Goal: Navigation & Orientation: Find specific page/section

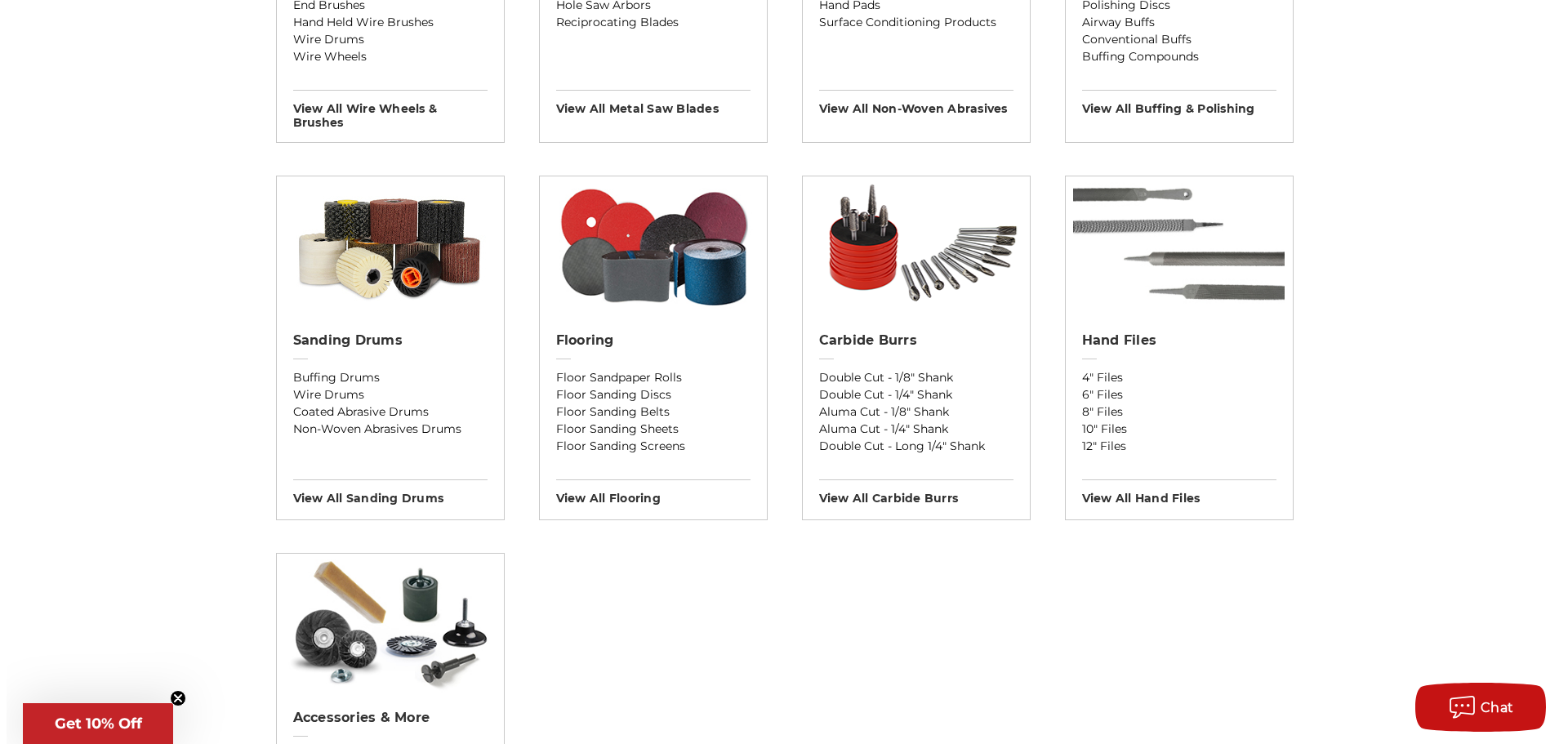
scroll to position [1470, 0]
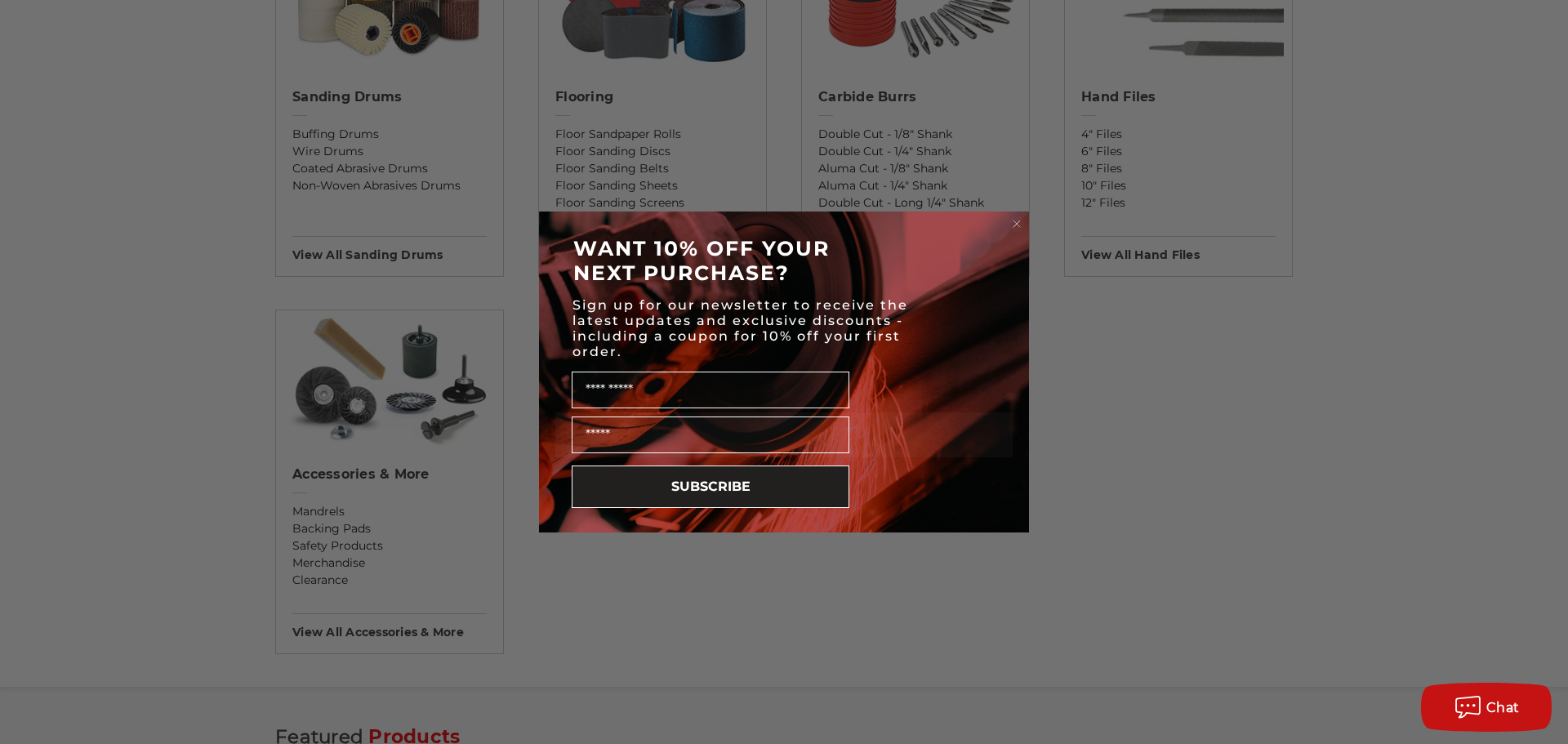
click at [1017, 223] on circle "Close dialog" at bounding box center [1018, 225] width 16 height 16
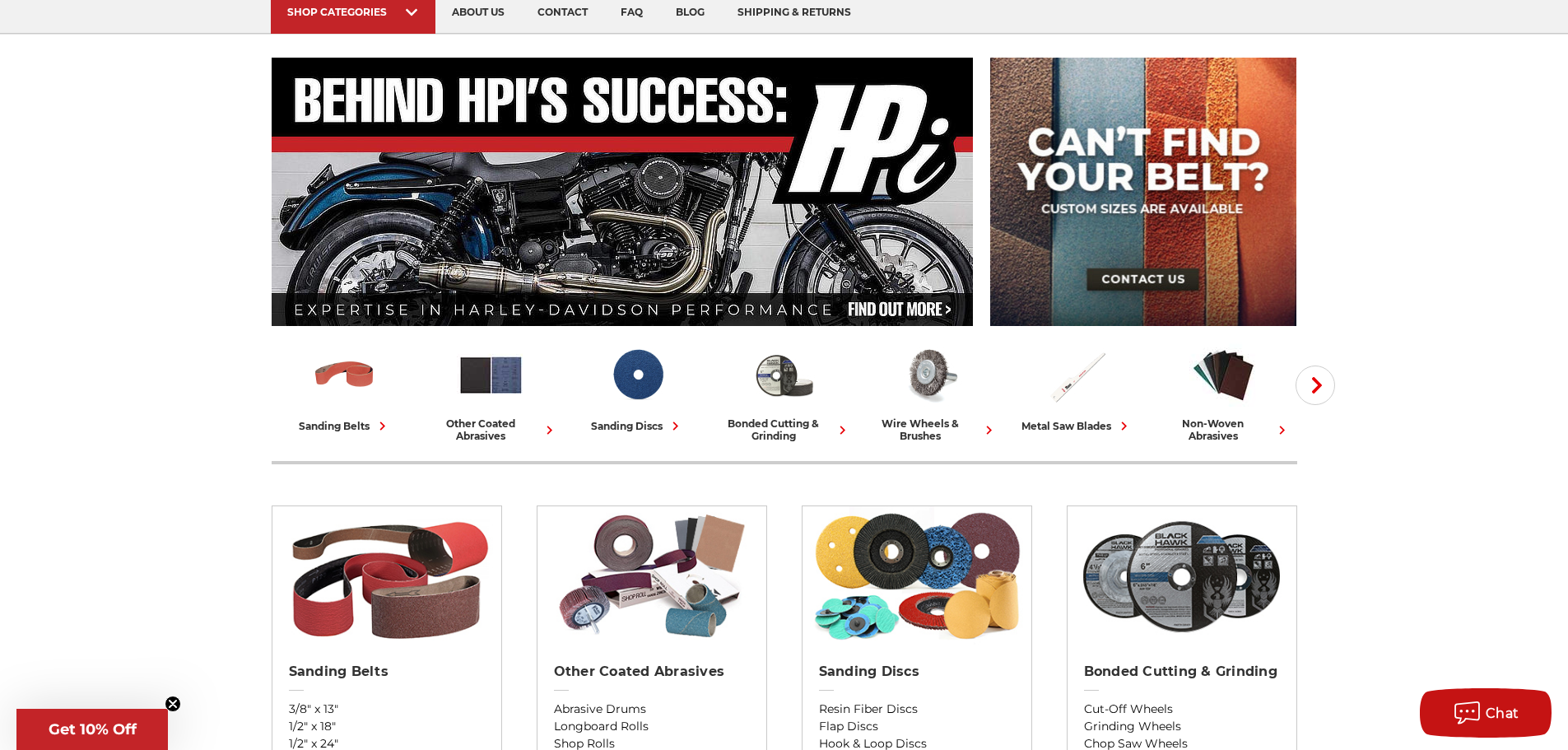
scroll to position [0, 0]
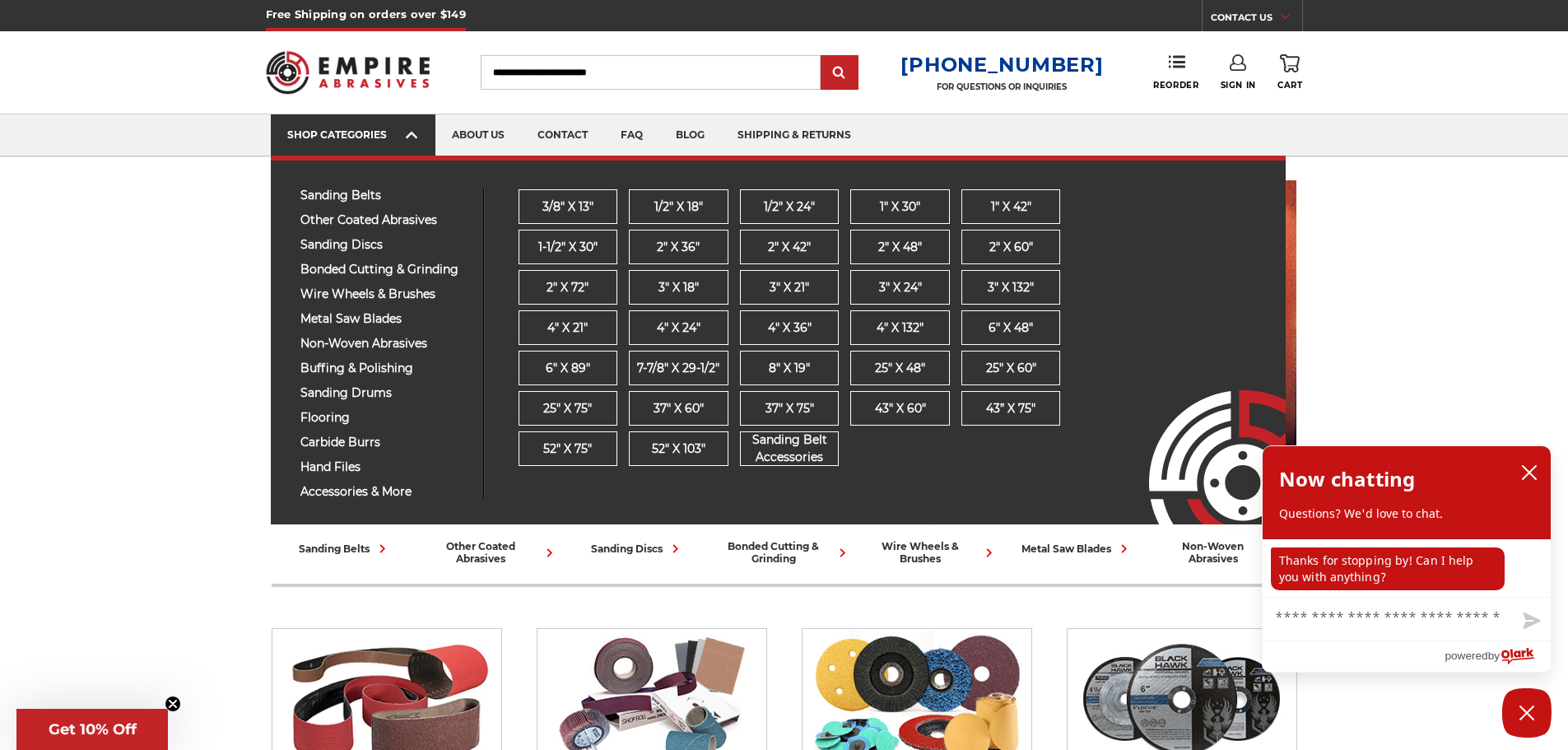
click at [407, 137] on use at bounding box center [411, 134] width 12 height 6
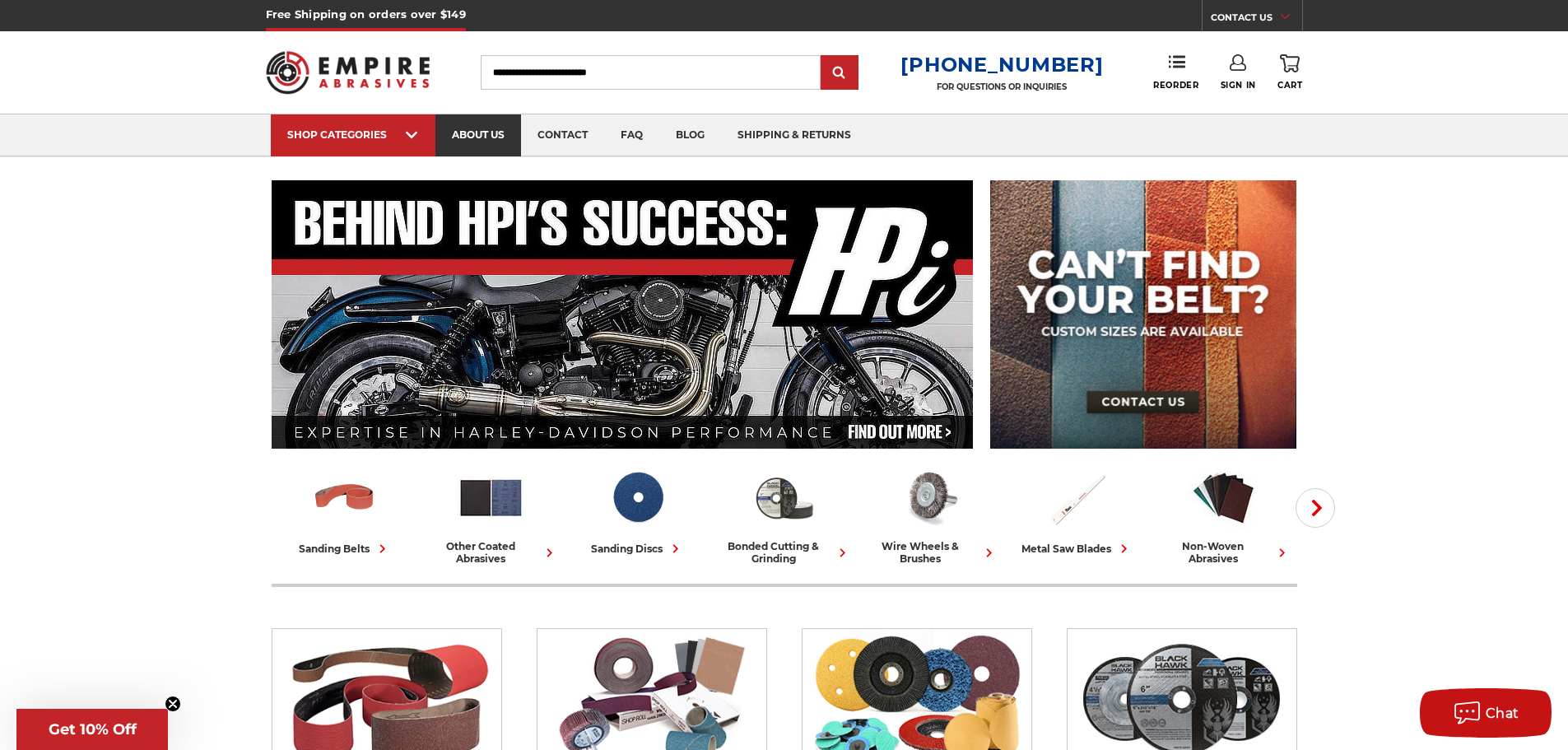
click at [494, 136] on link "about us" at bounding box center [478, 134] width 86 height 42
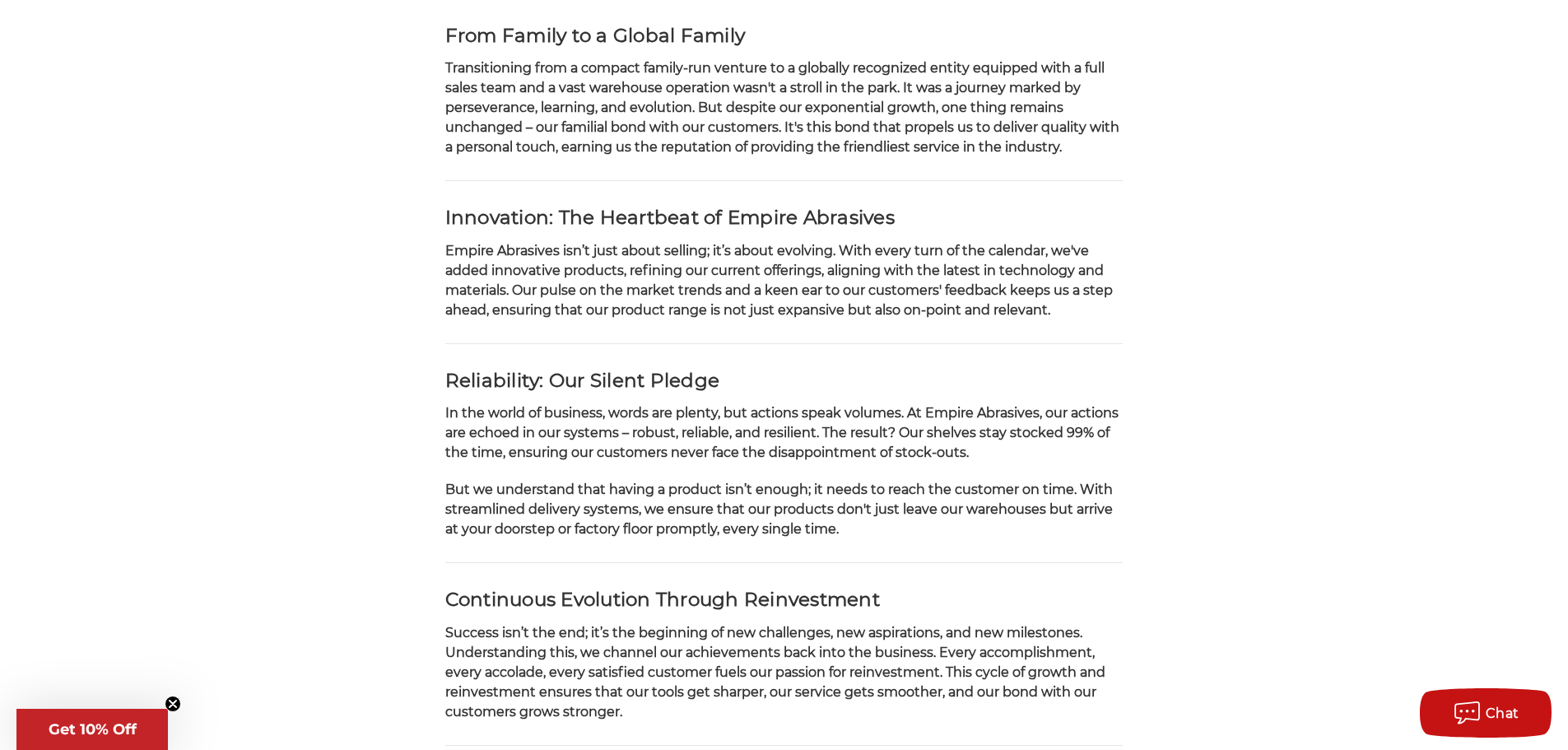
scroll to position [576, 0]
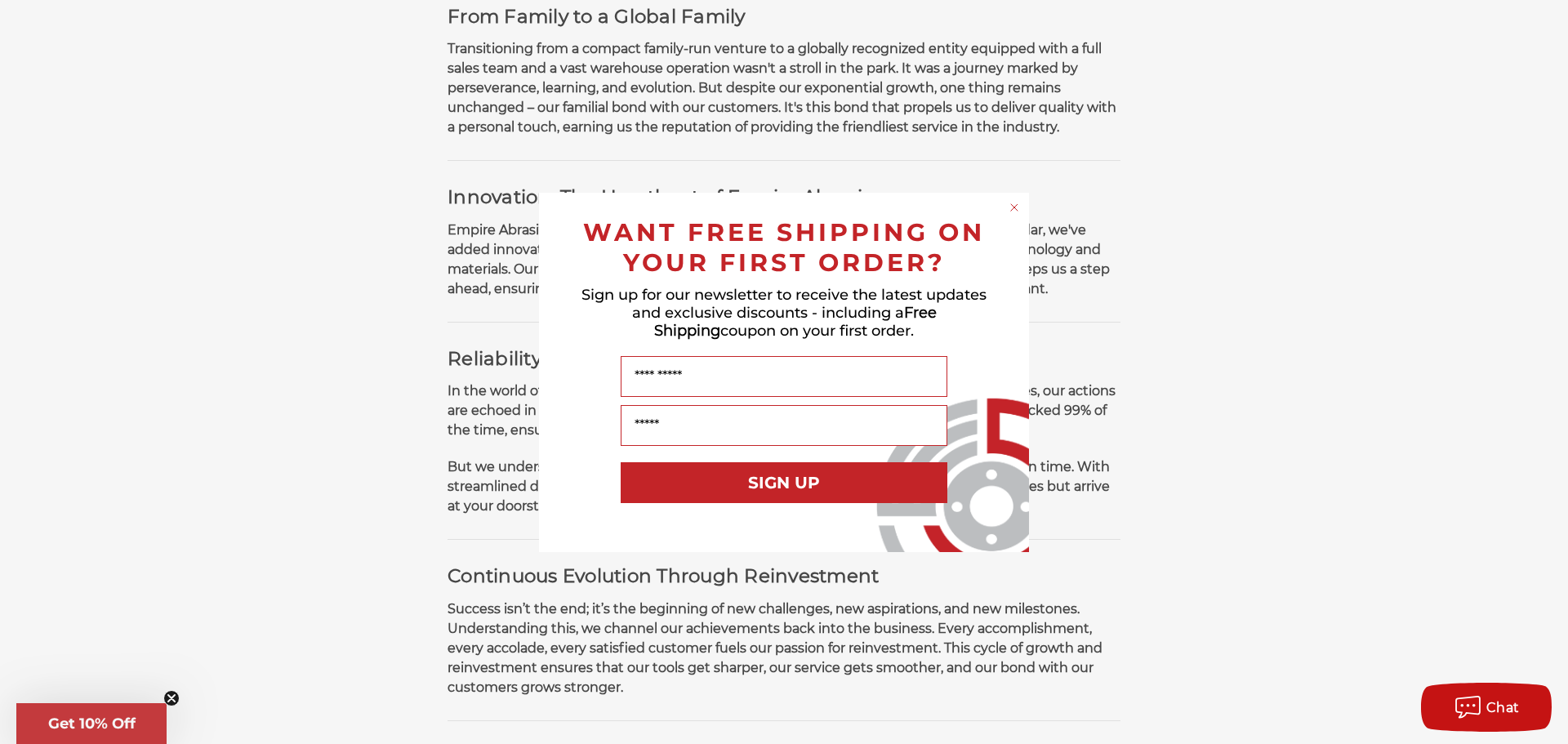
click at [1015, 204] on circle "Close dialog" at bounding box center [1015, 207] width 16 height 16
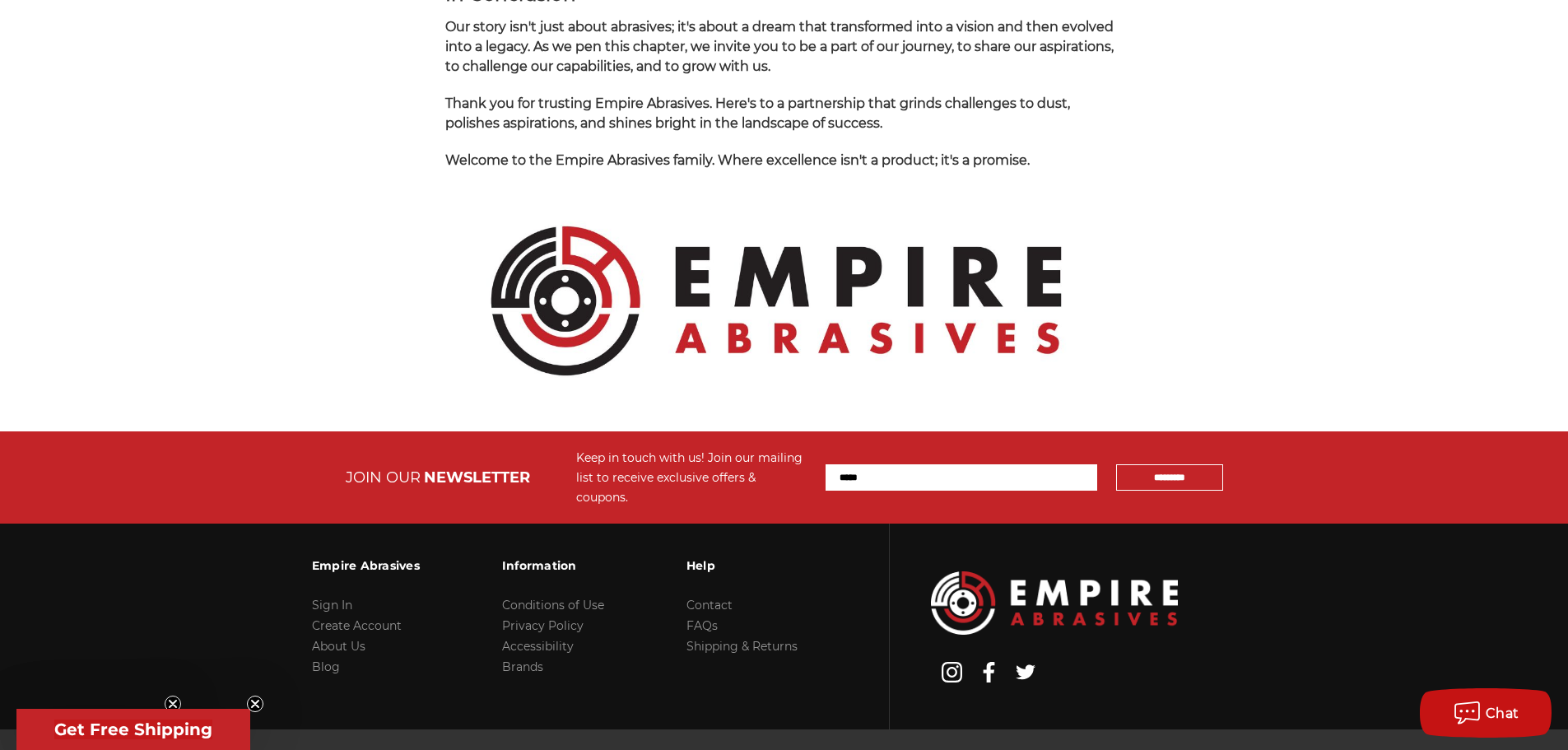
scroll to position [1741, 0]
